Goal: Navigation & Orientation: Find specific page/section

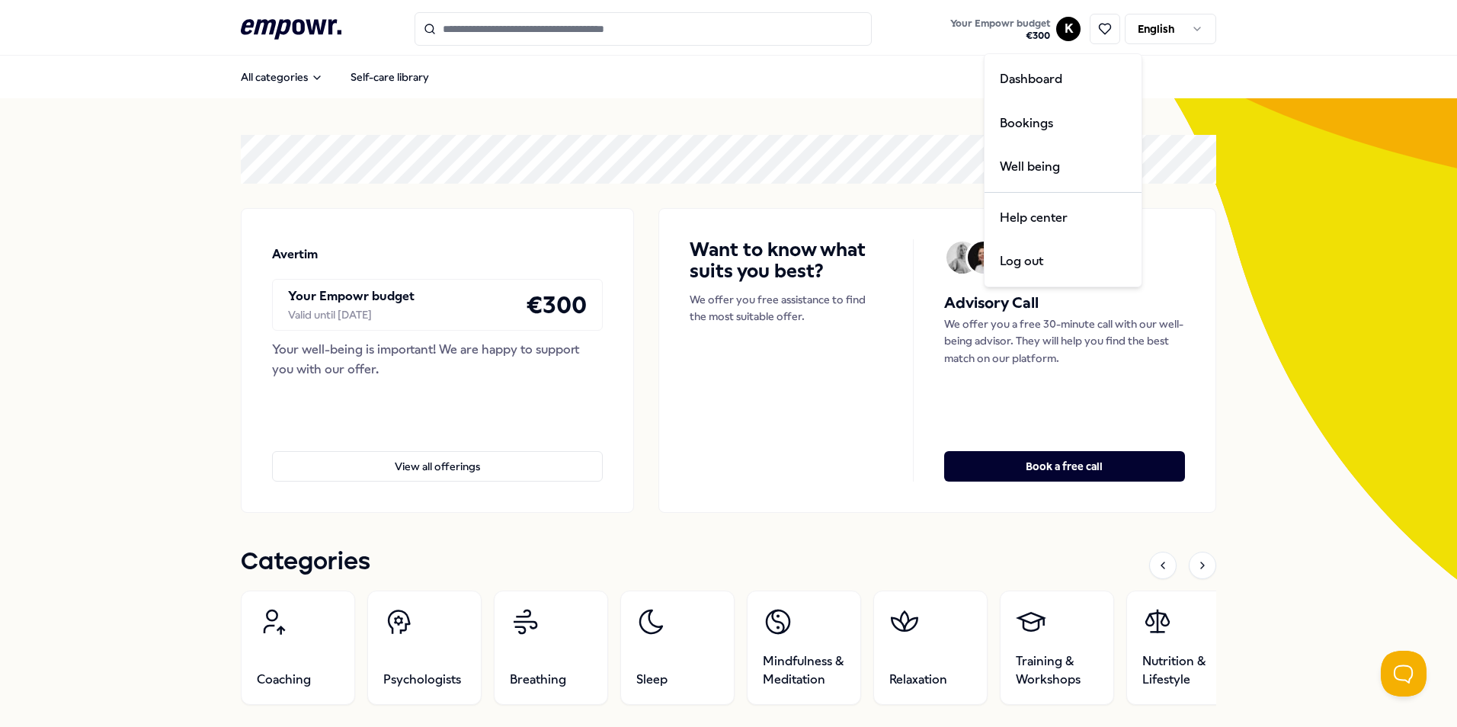
click at [1063, 27] on html ".empowr-logo_svg__cls-1{fill:#03032f} Your Empowr budget € 300 K English All ca…" at bounding box center [728, 363] width 1457 height 727
click at [1011, 86] on div "Dashboard" at bounding box center [1063, 79] width 151 height 44
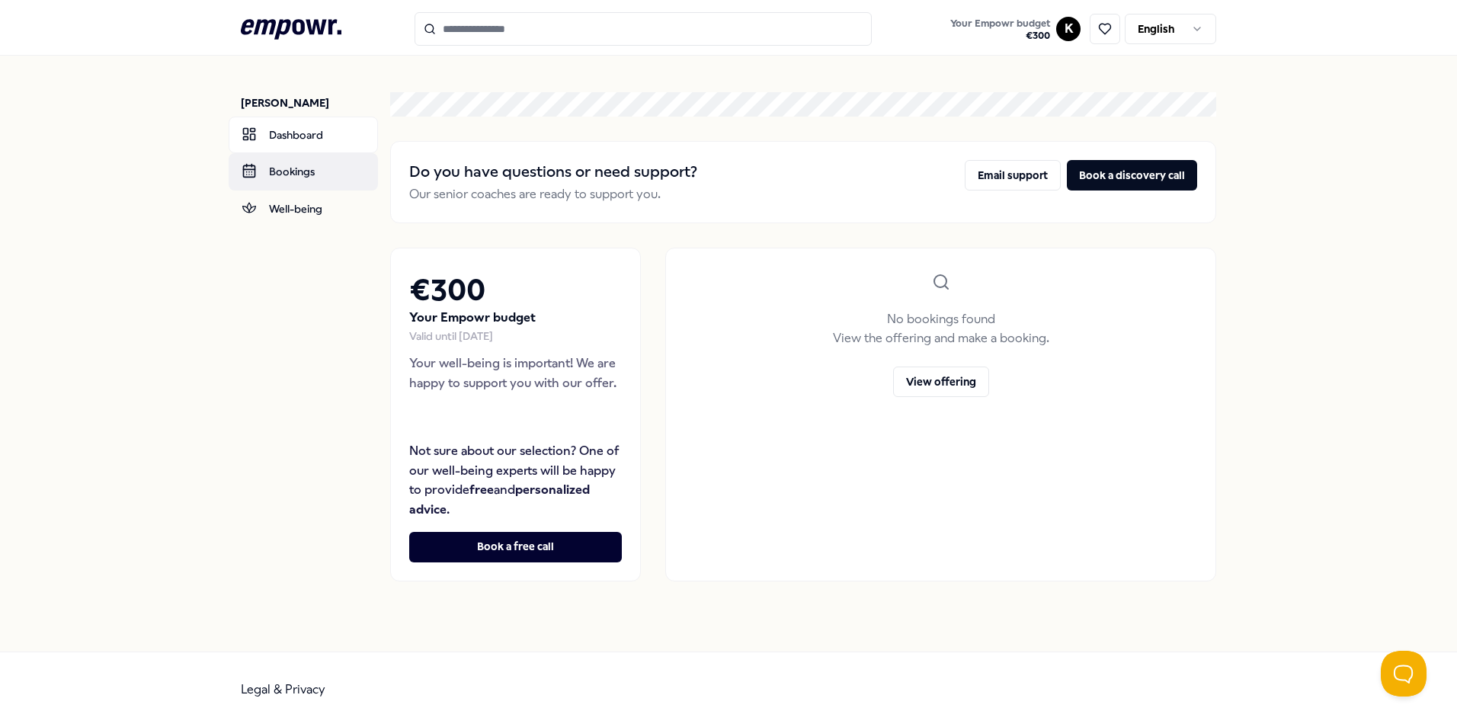
click at [261, 177] on link "Bookings" at bounding box center [303, 171] width 149 height 37
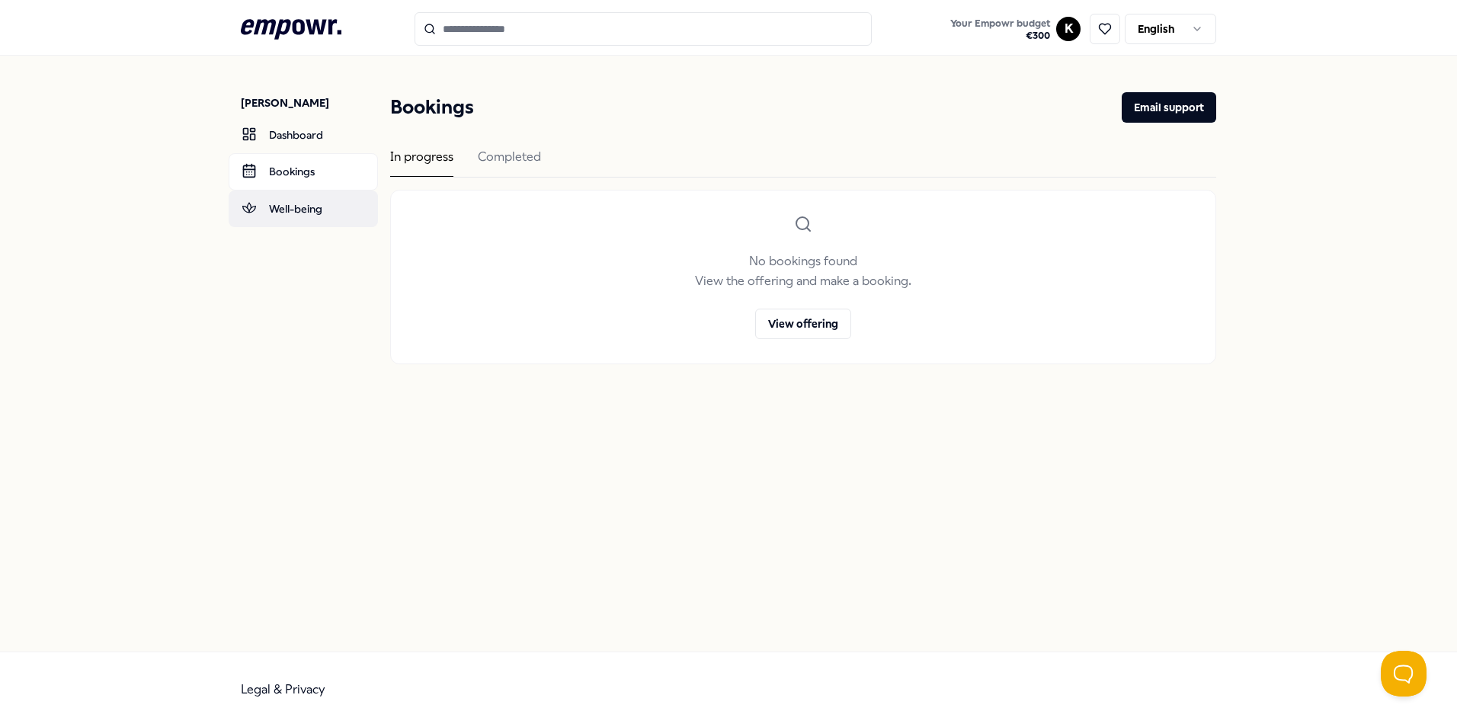
click at [306, 205] on link "Well-being" at bounding box center [303, 209] width 149 height 37
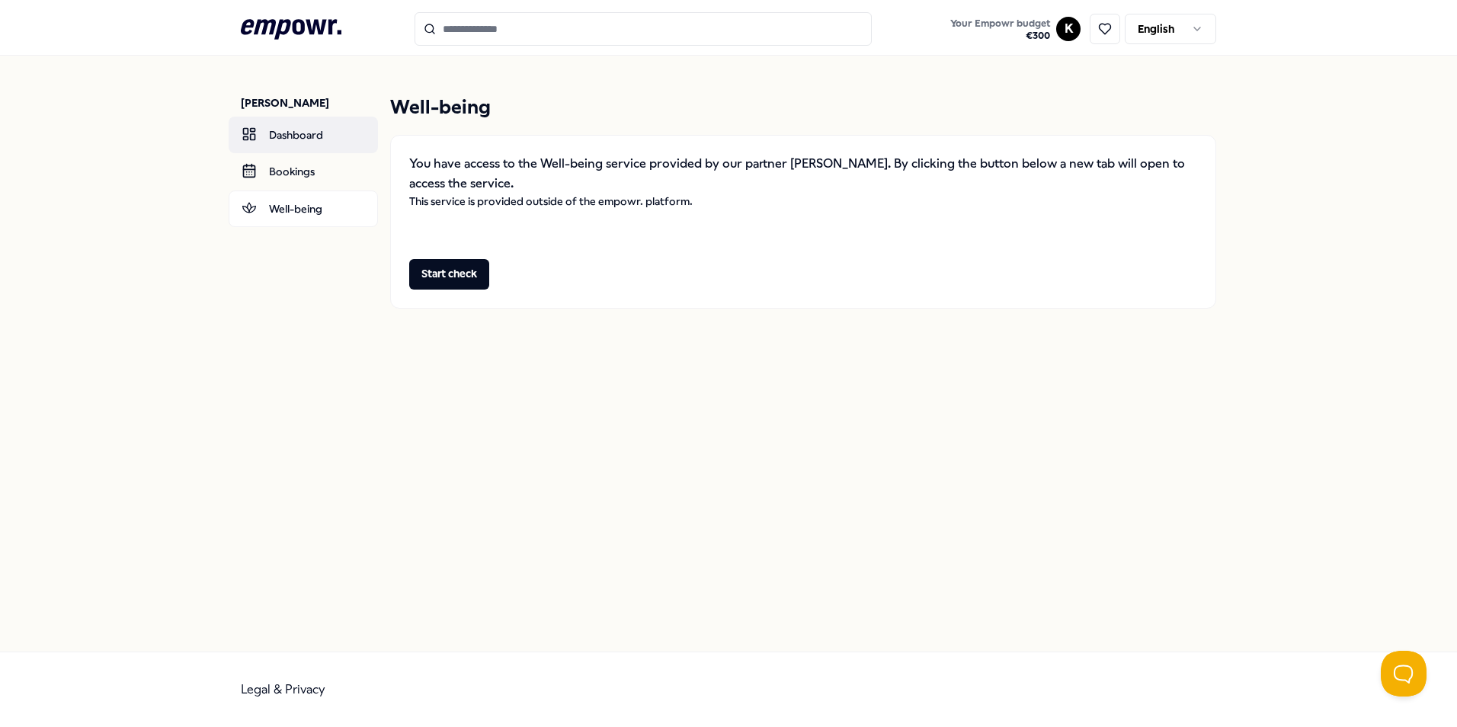
click at [290, 118] on link "Dashboard" at bounding box center [303, 135] width 149 height 37
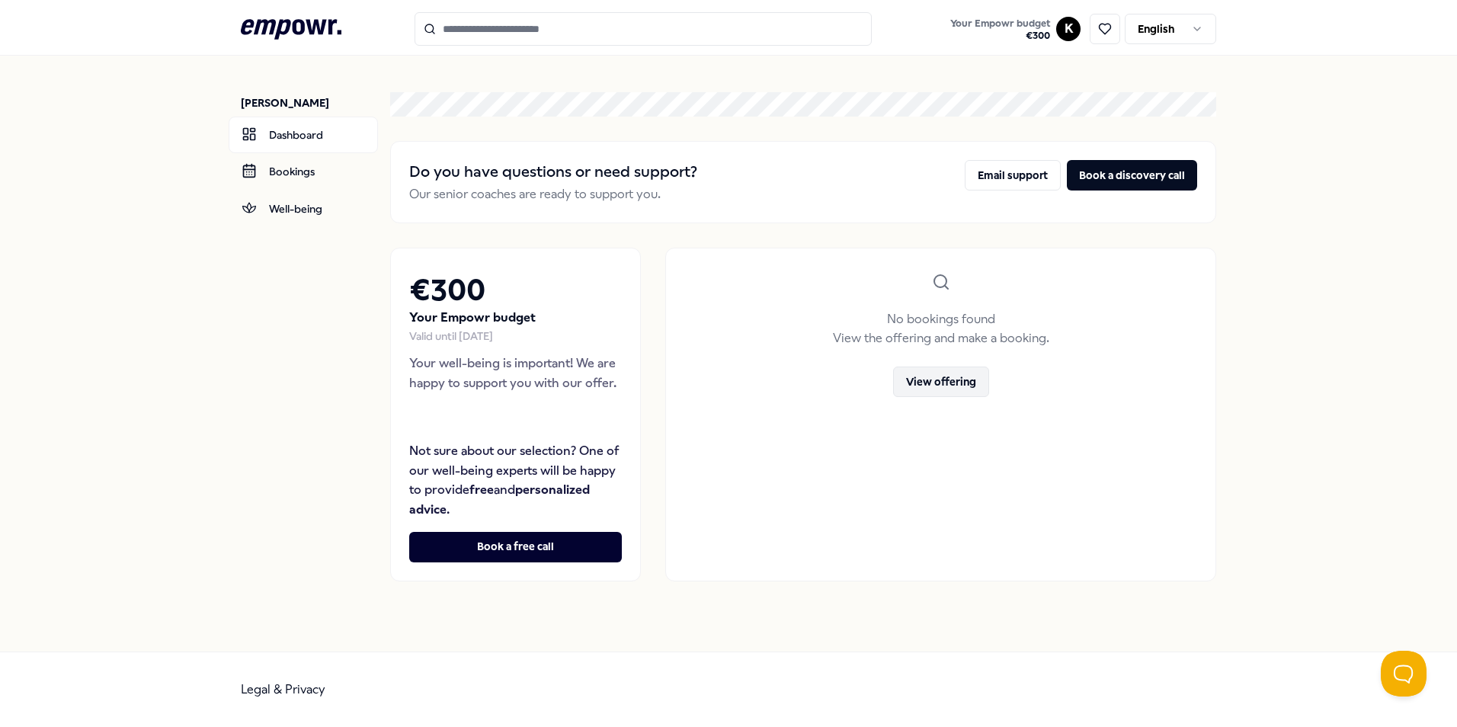
click at [954, 382] on button "View offering" at bounding box center [941, 382] width 96 height 30
